Goal: Navigation & Orientation: Find specific page/section

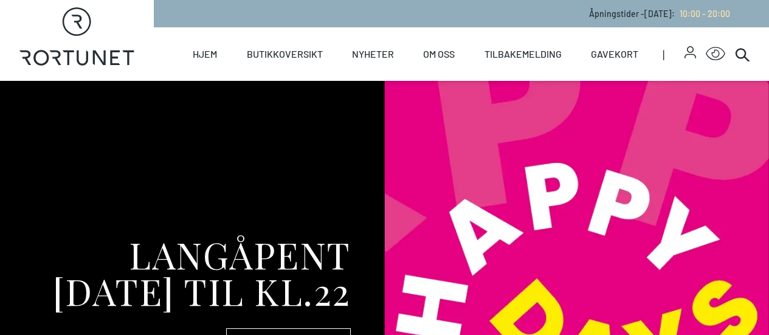
select select "NO"
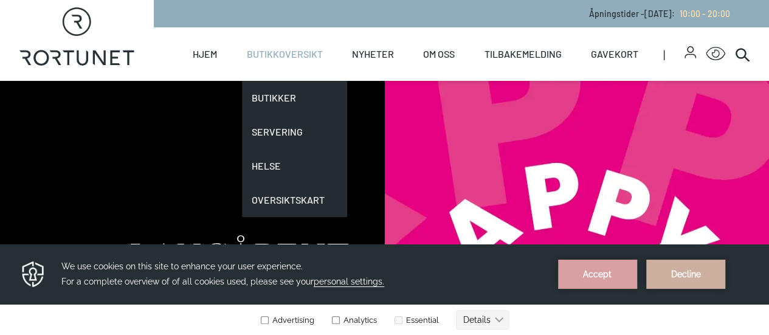
click at [296, 57] on link "Butikkoversikt" at bounding box center [285, 54] width 76 height 54
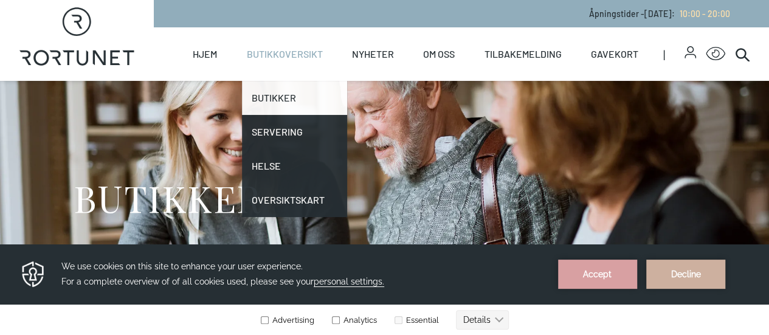
click at [277, 93] on link "Butikker" at bounding box center [294, 98] width 105 height 34
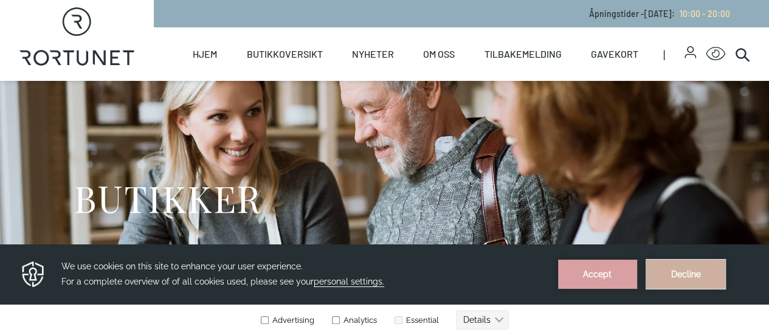
click at [699, 274] on button "Decline" at bounding box center [686, 274] width 79 height 29
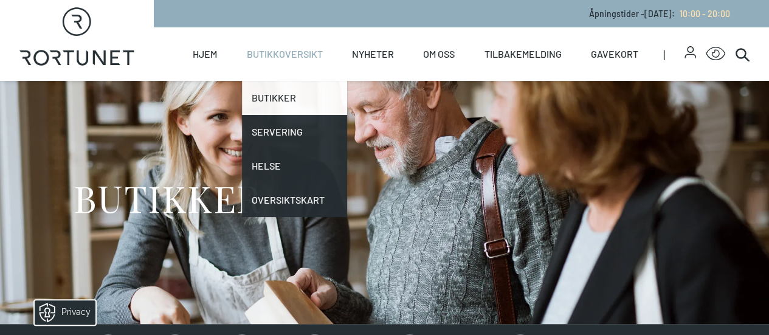
click at [265, 97] on link "Butikker" at bounding box center [294, 98] width 105 height 34
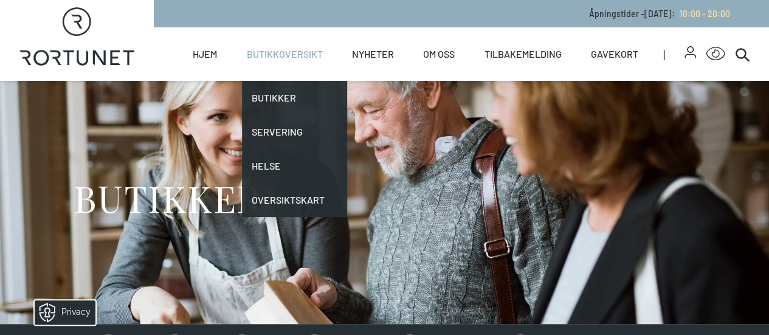
click at [293, 63] on link "Butikkoversikt" at bounding box center [285, 54] width 76 height 54
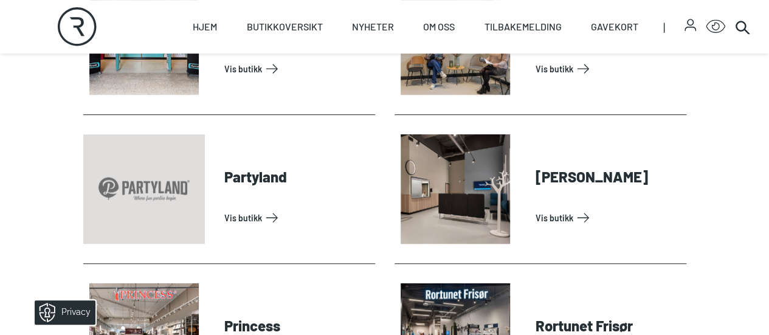
scroll to position [2705, 0]
